Goal: Task Accomplishment & Management: Complete application form

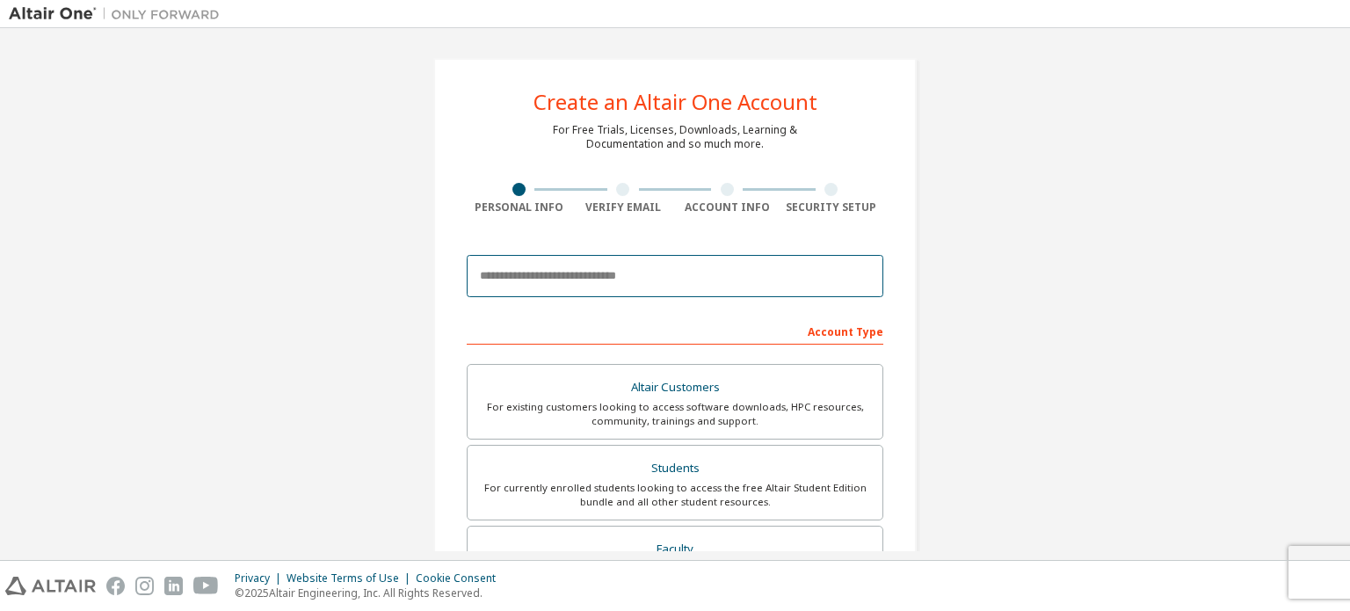
click at [584, 278] on input "email" at bounding box center [675, 276] width 417 height 42
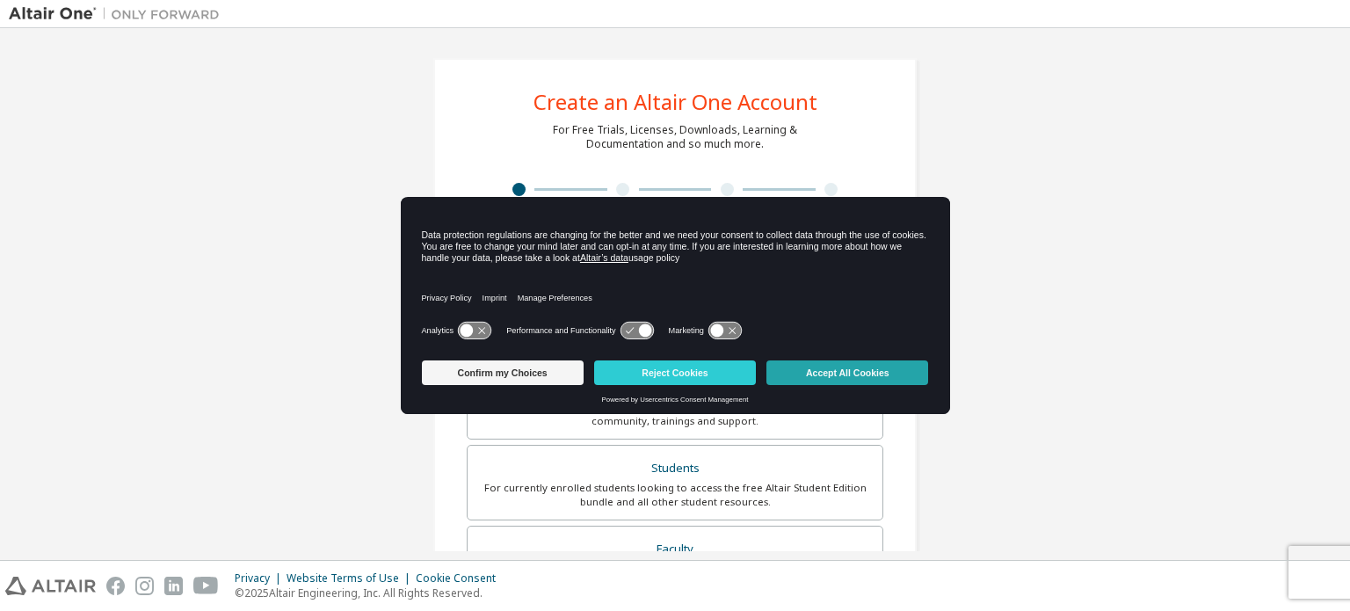
click at [812, 372] on button "Accept All Cookies" at bounding box center [848, 372] width 162 height 25
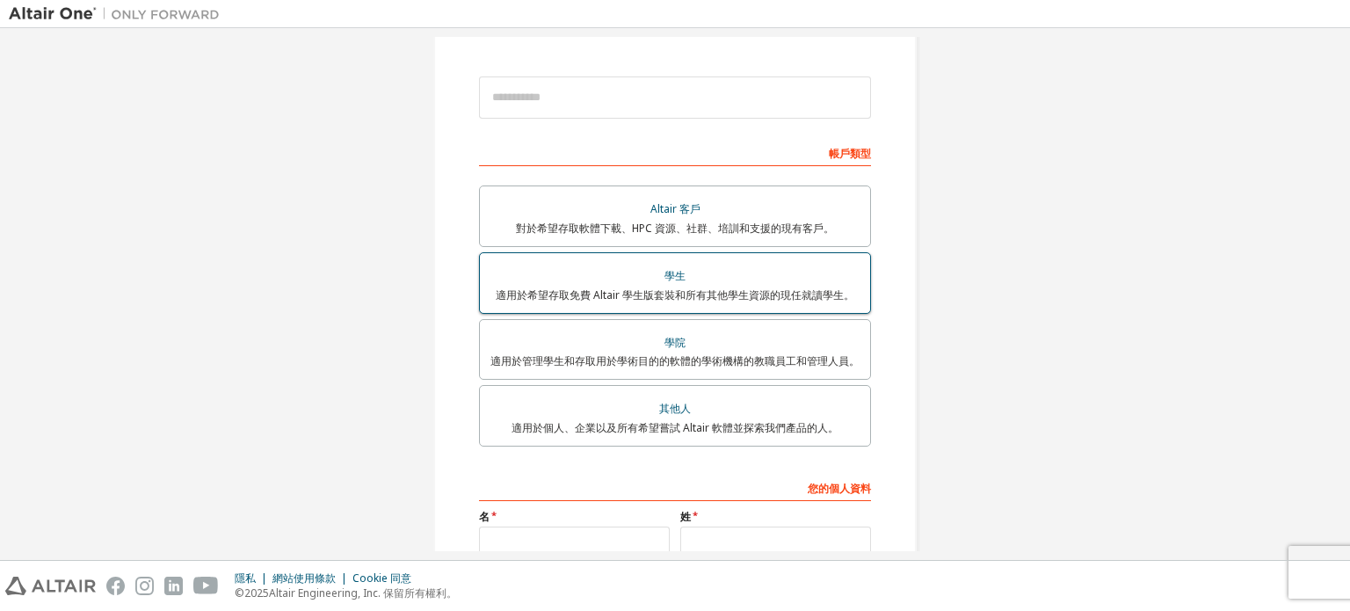
scroll to position [176, 0]
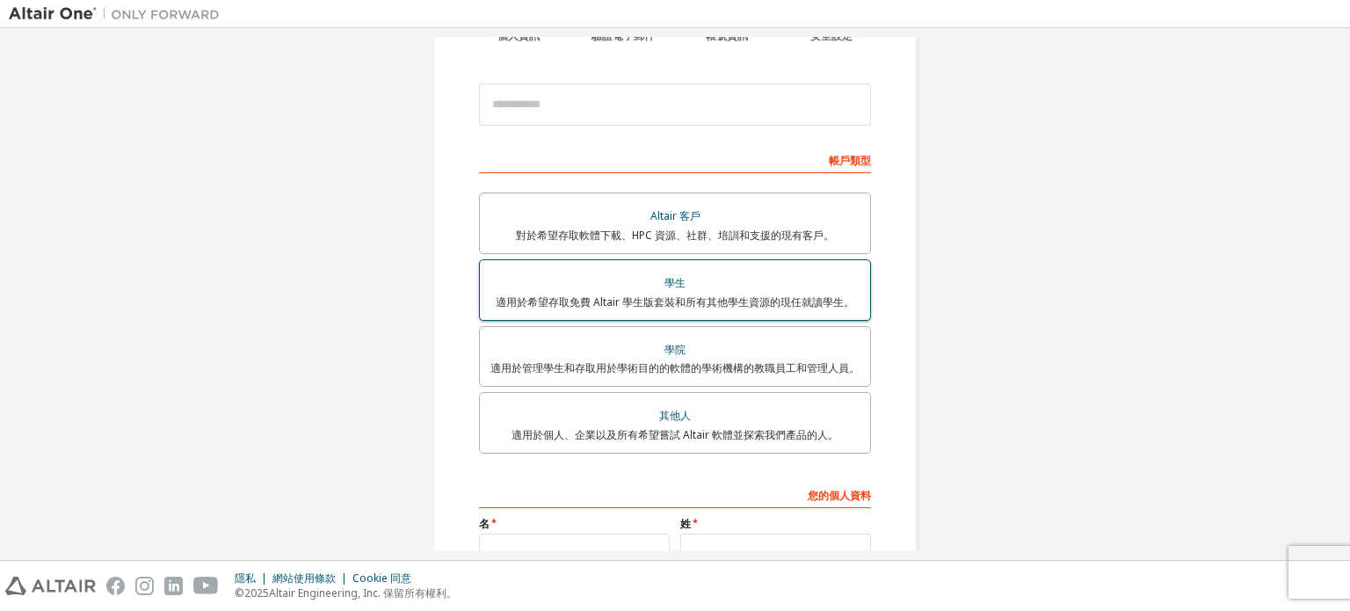
click at [646, 297] on font "適用於希望存取免費 Altair 學生版套裝和所有其他學生資源的現任就讀學生。" at bounding box center [675, 302] width 359 height 15
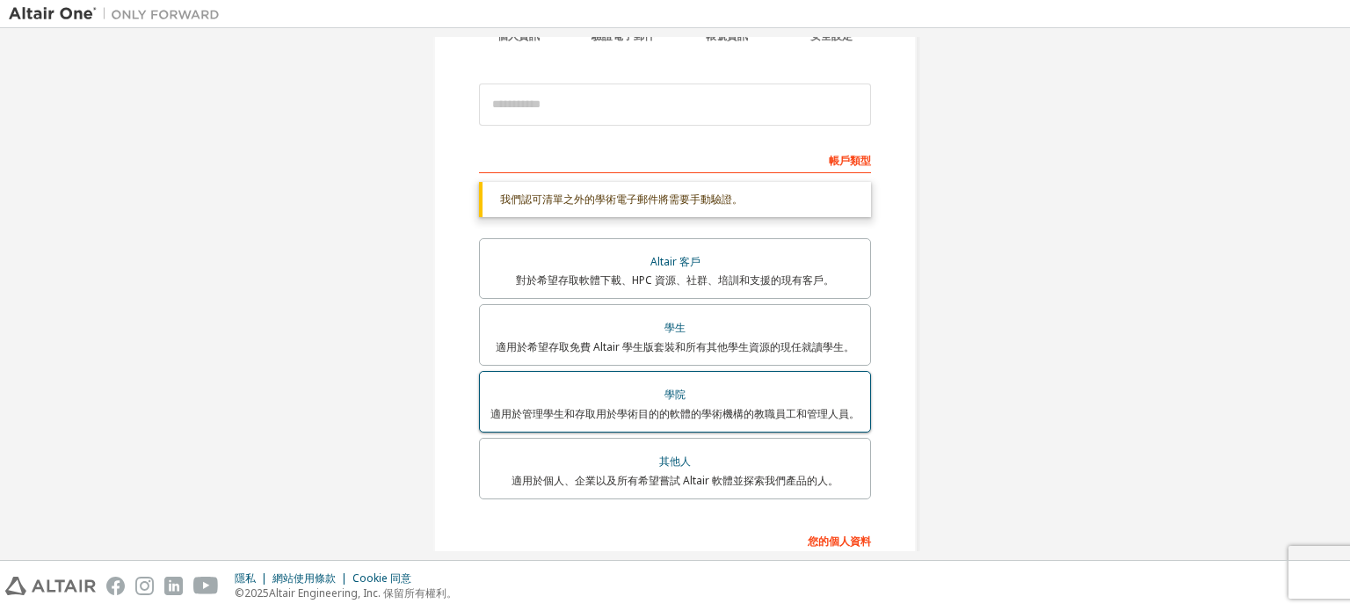
scroll to position [88, 0]
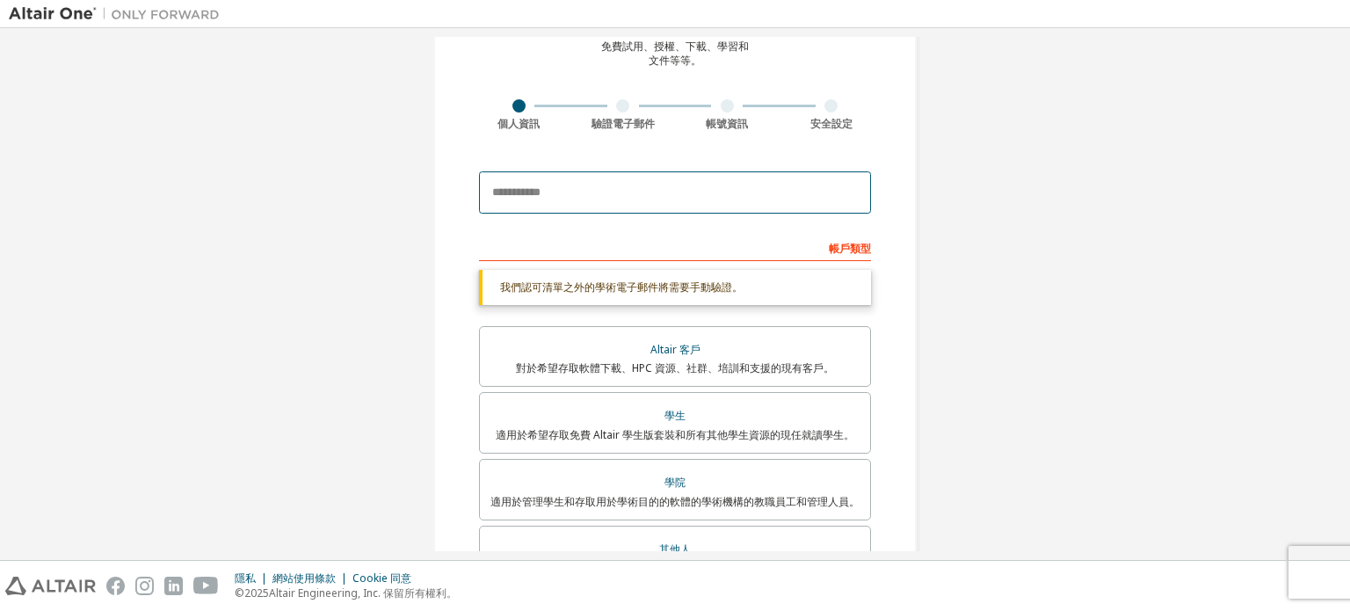
click at [580, 200] on input "email" at bounding box center [675, 192] width 392 height 42
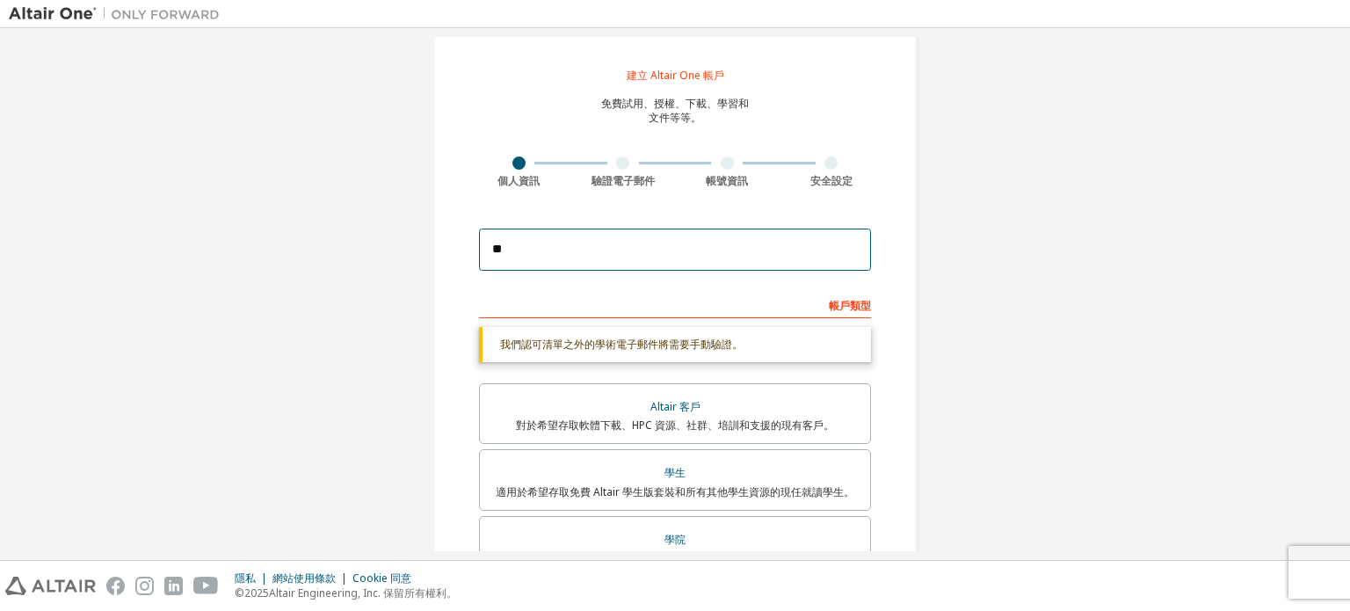
scroll to position [0, 0]
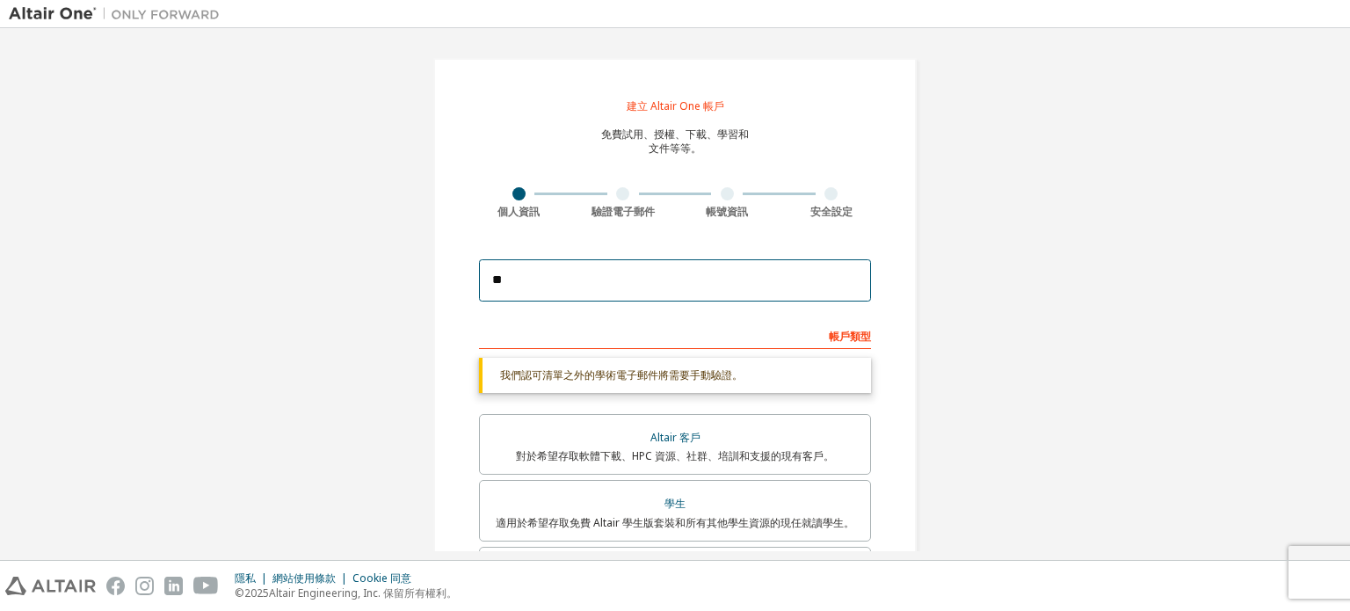
type input "*"
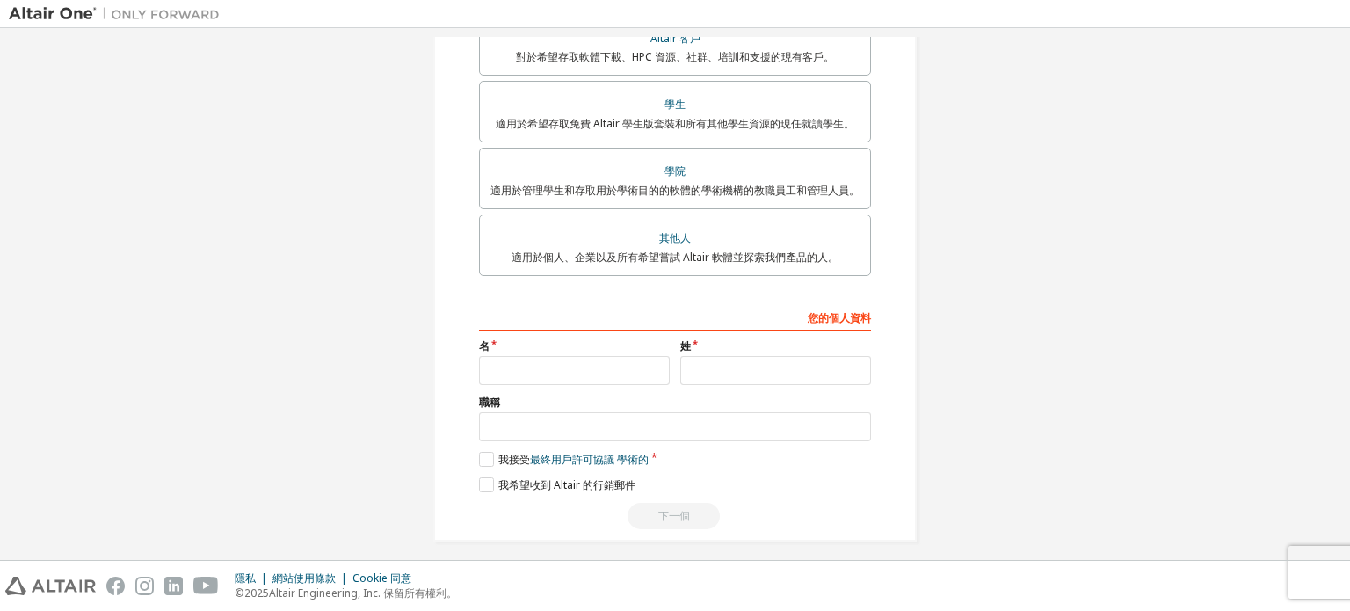
scroll to position [411, 0]
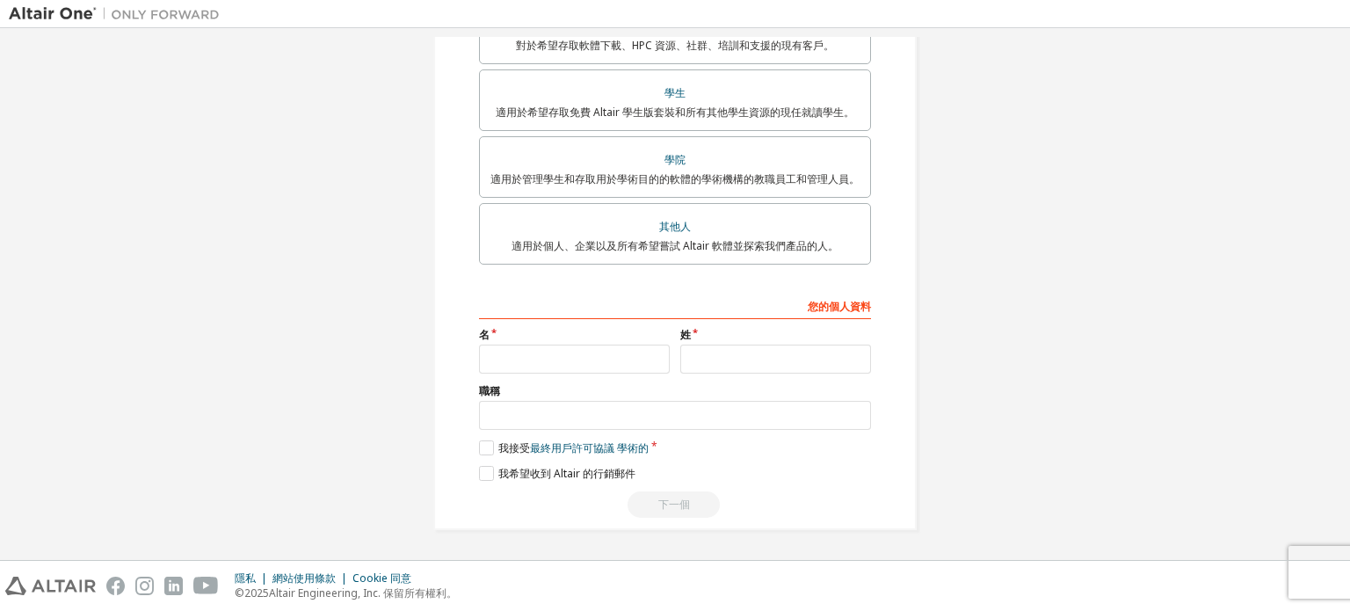
type input "**********"
click at [595, 353] on input "text" at bounding box center [574, 359] width 191 height 29
click at [719, 354] on input "text" at bounding box center [775, 359] width 191 height 29
type input "*"
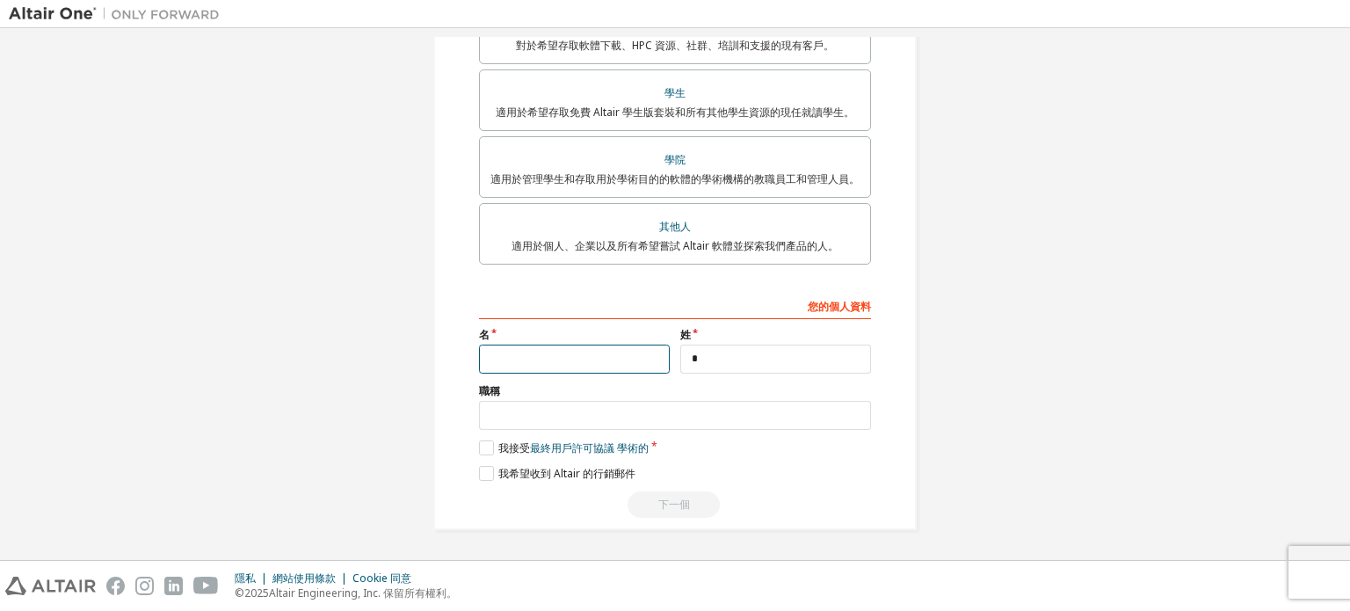
click at [547, 359] on input "text" at bounding box center [574, 359] width 191 height 29
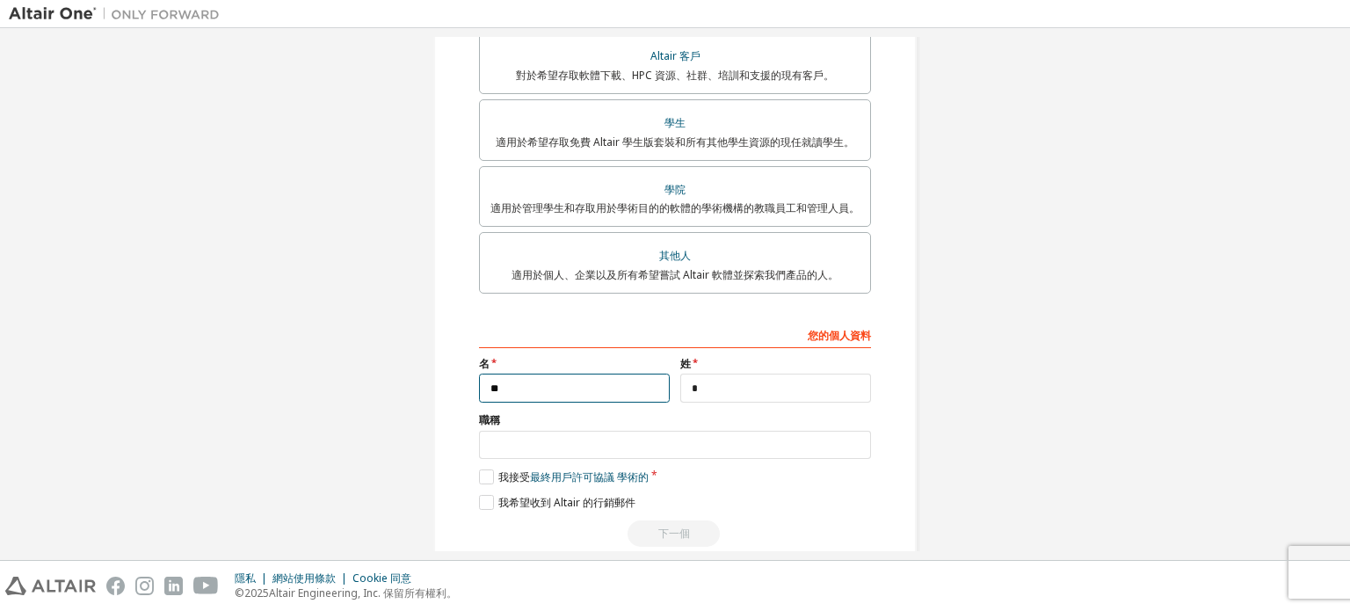
scroll to position [364, 0]
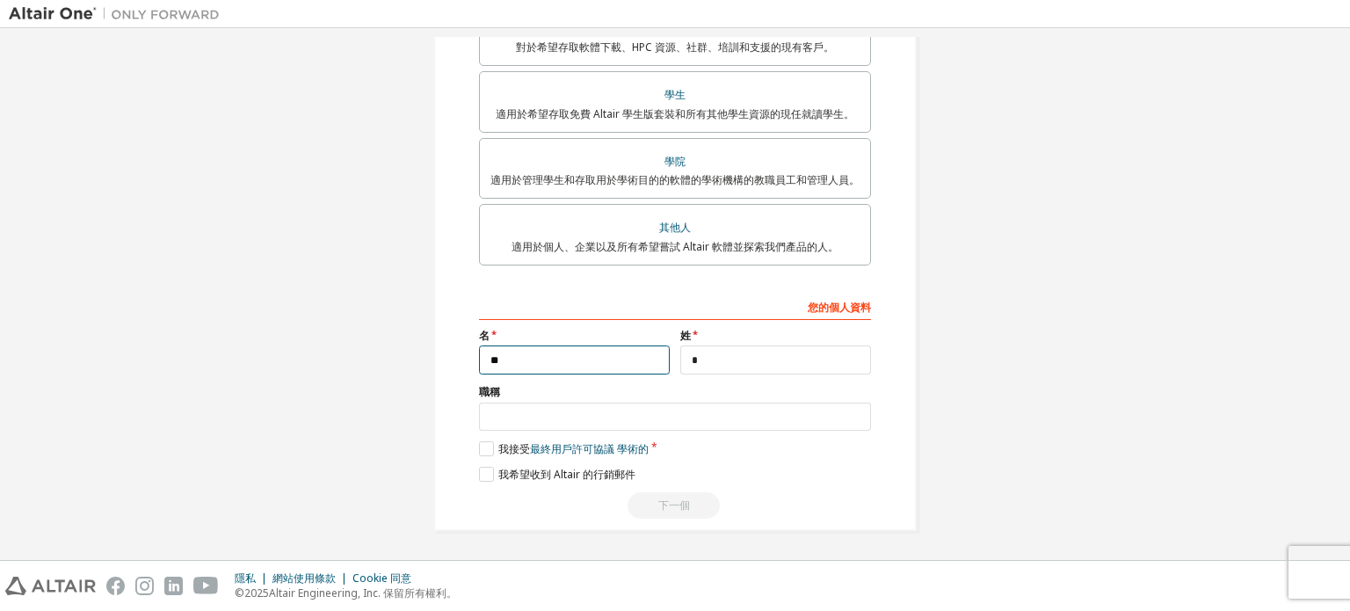
type input "**"
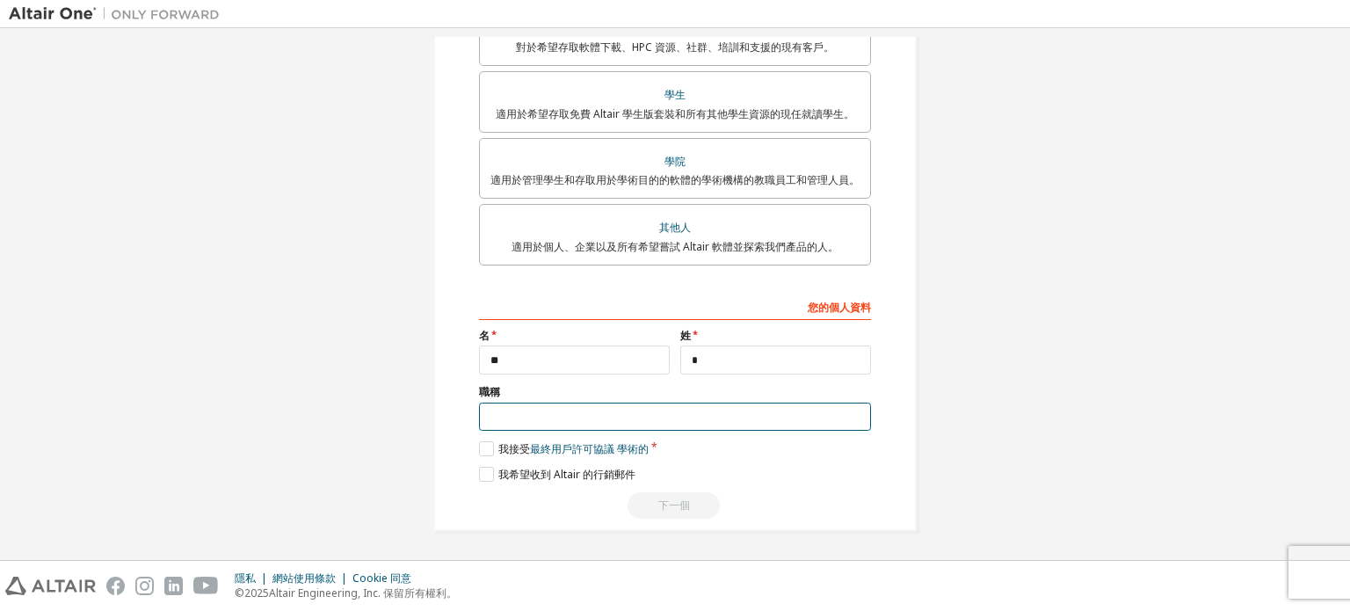
click at [566, 414] on input "text" at bounding box center [675, 417] width 392 height 29
type input "**"
click at [492, 447] on label "我接受 最終用戶許可協議 學術的" at bounding box center [564, 448] width 170 height 15
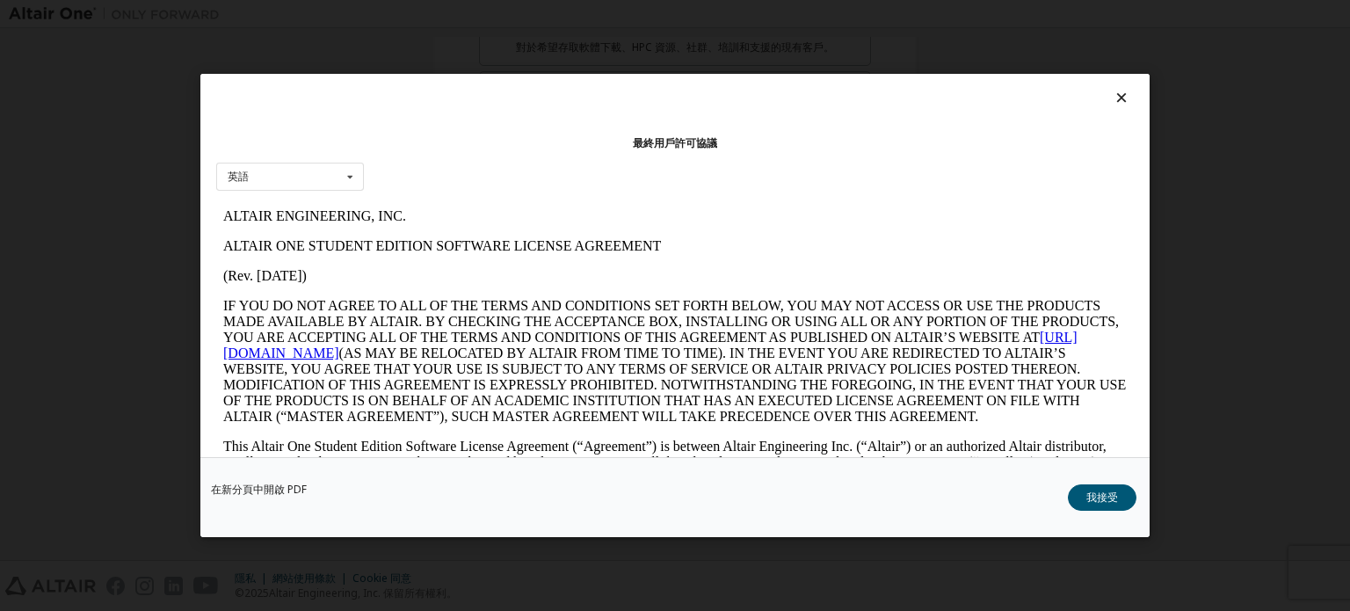
scroll to position [0, 0]
drag, startPoint x: 1101, startPoint y: 507, endPoint x: 946, endPoint y: 500, distance: 154.9
click at [1101, 506] on button "我接受" at bounding box center [1102, 497] width 69 height 26
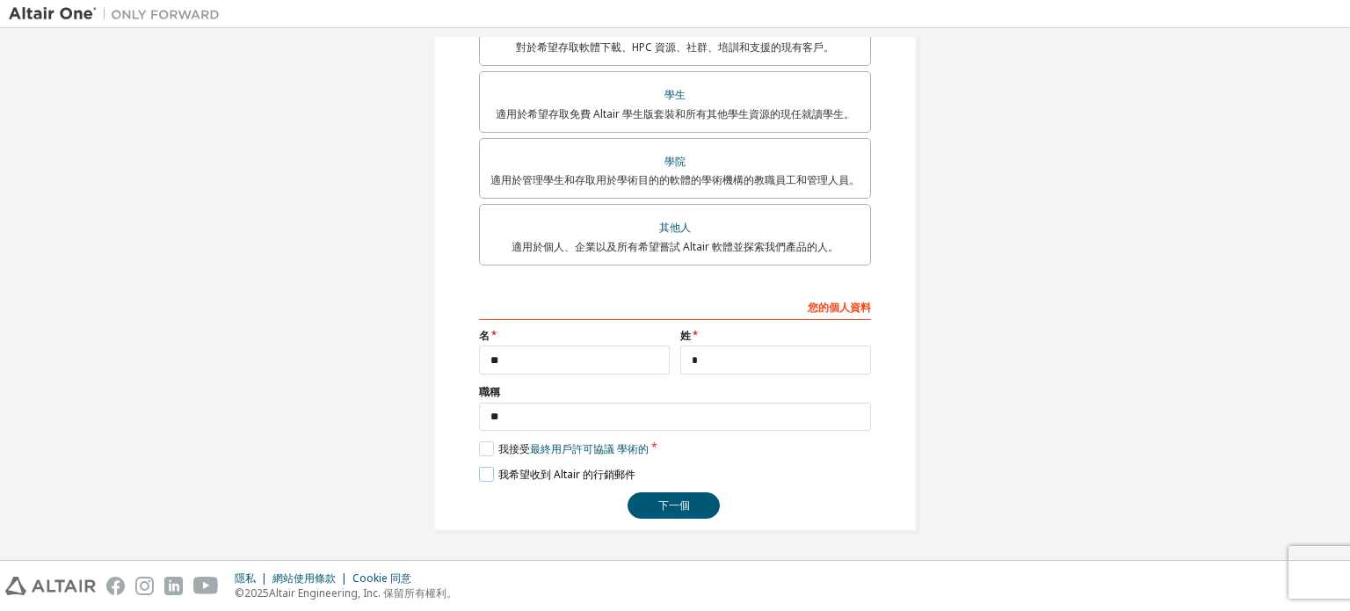
click at [499, 469] on font "我希望收到 Altair 的行銷郵件" at bounding box center [566, 474] width 137 height 15
click at [714, 509] on div "下一個" at bounding box center [675, 505] width 392 height 26
click at [702, 502] on button "下一個" at bounding box center [674, 505] width 92 height 26
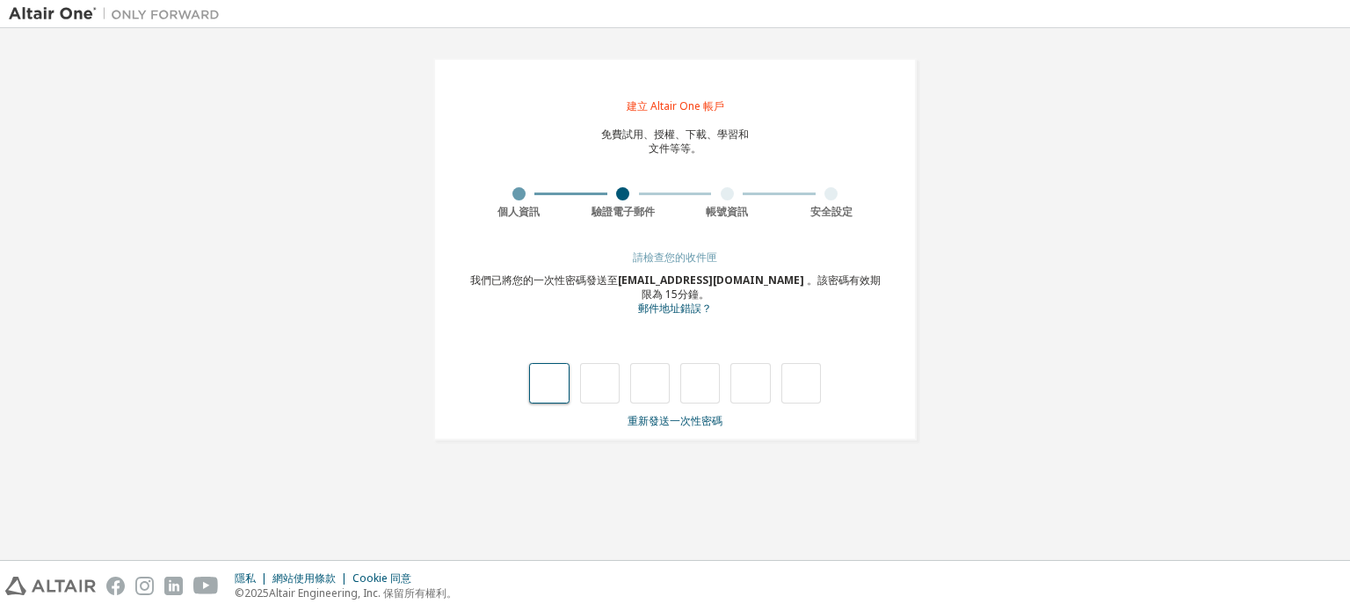
type input "*"
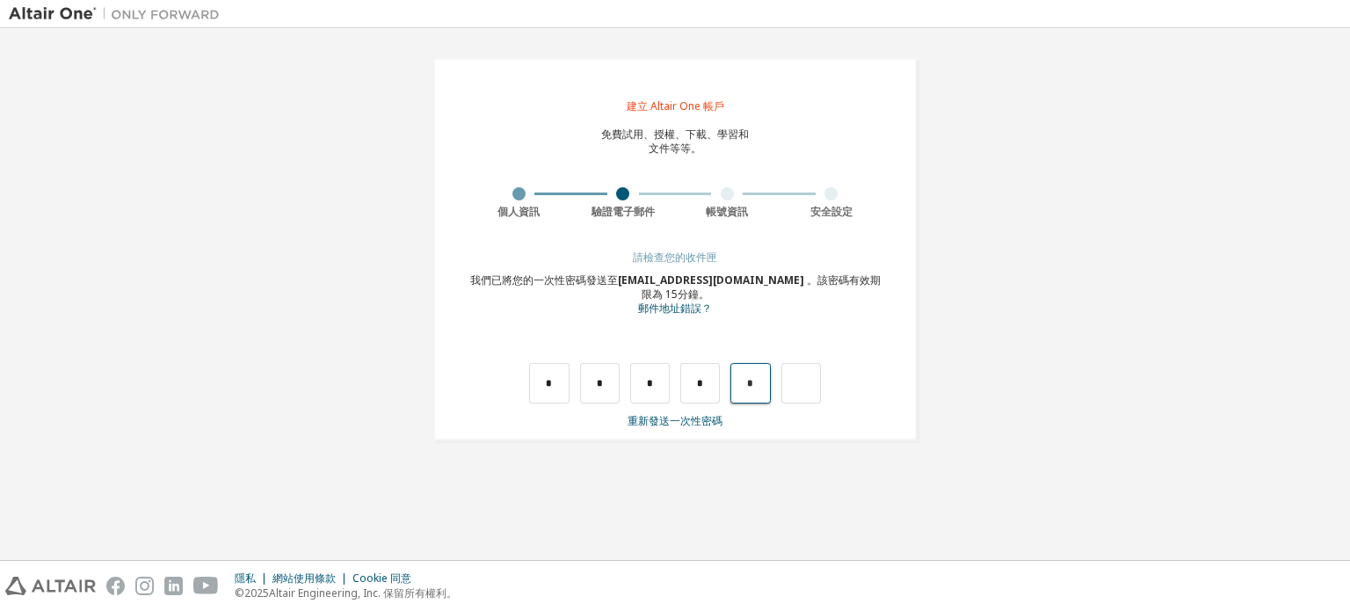
click at [760, 378] on input "*" at bounding box center [751, 383] width 40 height 40
click at [760, 378] on input "text" at bounding box center [751, 383] width 40 height 40
type input "*"
